Goal: Navigation & Orientation: Find specific page/section

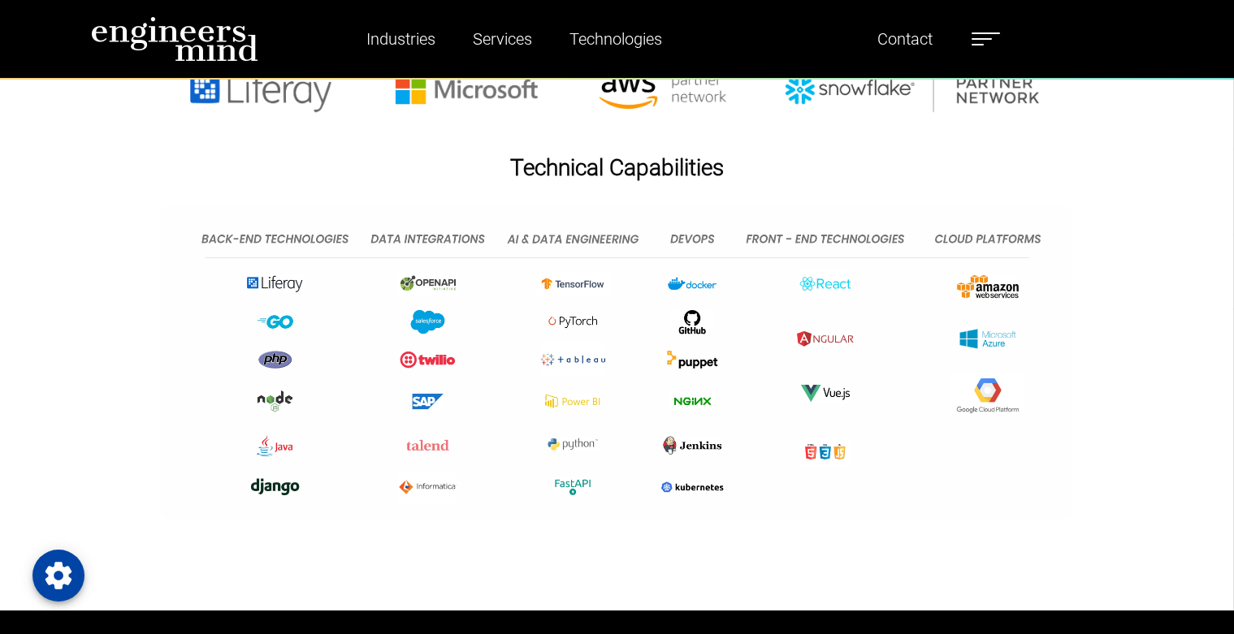
scroll to position [1023, 0]
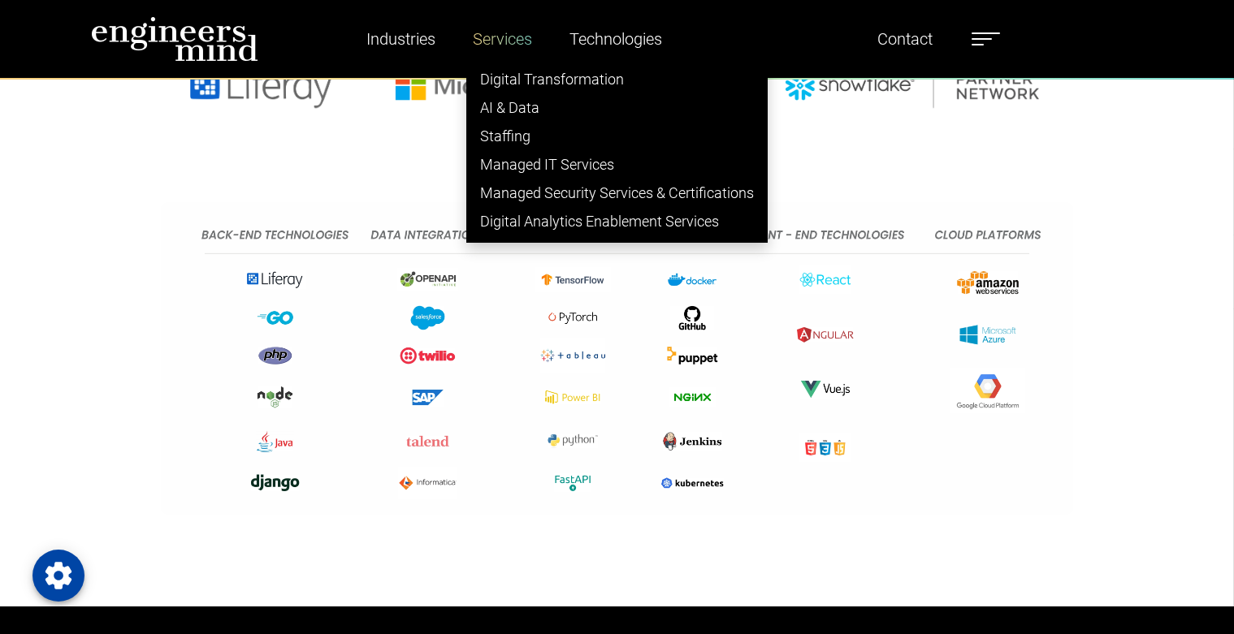
click at [509, 29] on link "Services" at bounding box center [502, 38] width 72 height 37
